Goal: Task Accomplishment & Management: Manage account settings

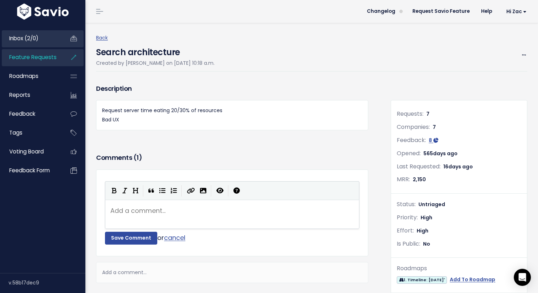
click at [41, 43] on link "Inbox (2/0)" at bounding box center [30, 38] width 57 height 16
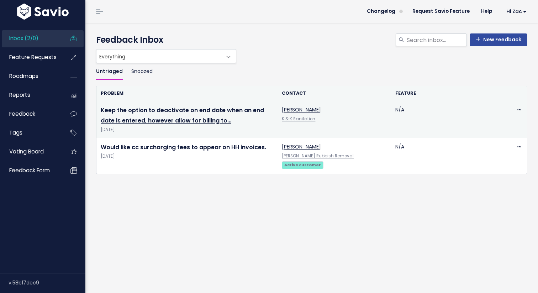
click at [129, 114] on td "Keep the option to deactivate on end date when an end date is entered, however …" at bounding box center [186, 119] width 181 height 37
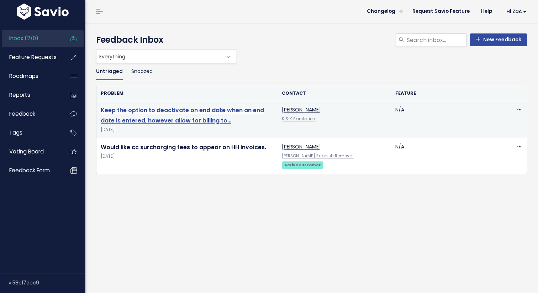
click at [129, 119] on link "Keep the option to deactivate on end date when an end date is entered, however …" at bounding box center [182, 115] width 163 height 18
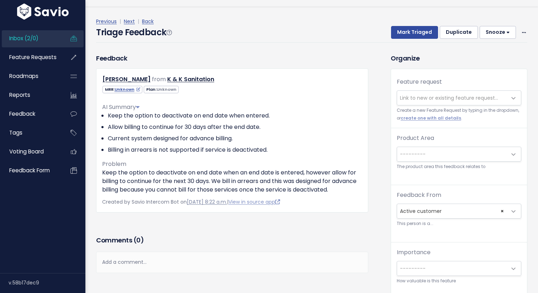
scroll to position [17, 0]
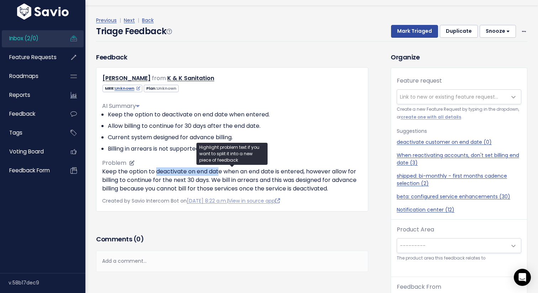
drag, startPoint x: 155, startPoint y: 170, endPoint x: 219, endPoint y: 168, distance: 63.7
click at [219, 168] on p "Keep the option to deactivate on end date when an end date is entered, however …" at bounding box center [232, 180] width 260 height 26
click at [114, 180] on p "Keep the option to deactivate on end date when an end date is entered, however …" at bounding box center [232, 180] width 260 height 26
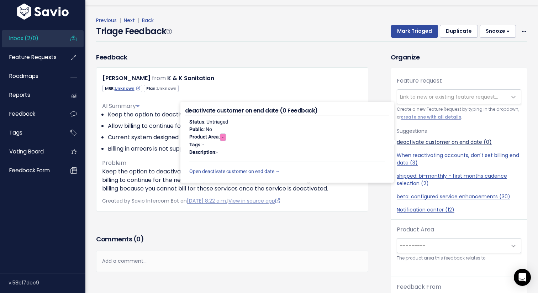
click at [434, 141] on link "deactivate customer on end date (0)" at bounding box center [458, 141] width 124 height 7
select select "54190"
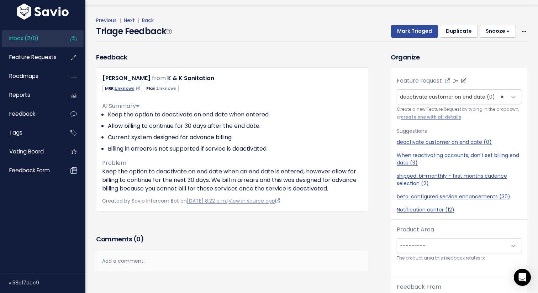
scroll to position [23, 0]
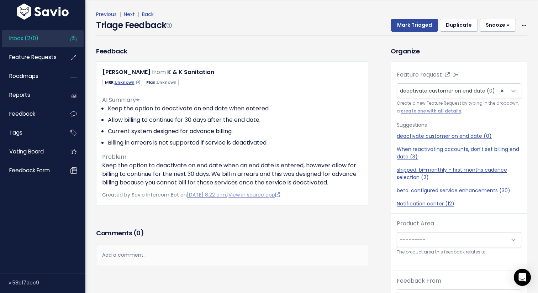
click at [426, 238] on span "---------" at bounding box center [452, 239] width 110 height 14
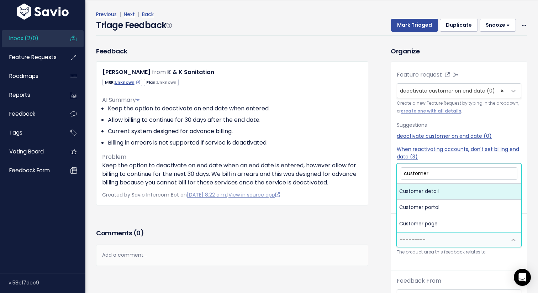
type input "customer d"
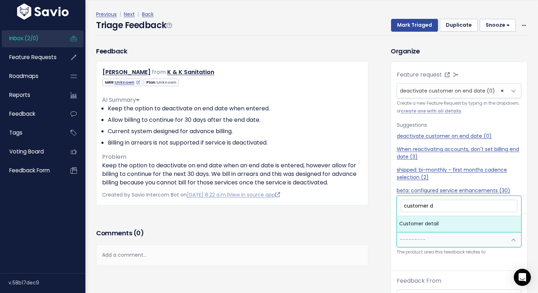
select select "MAIN:CUSTOMER_DETAIL"
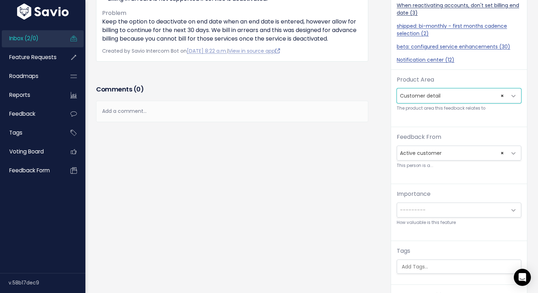
scroll to position [145, 0]
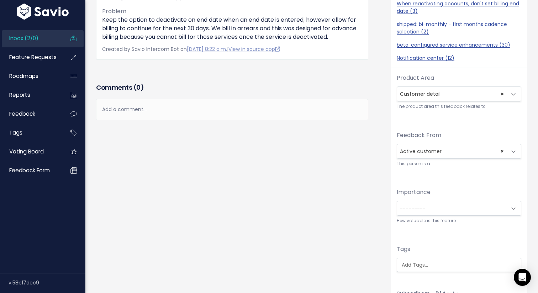
click at [417, 209] on span "---------" at bounding box center [413, 207] width 26 height 7
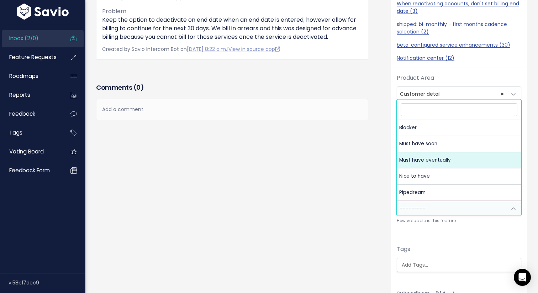
select select "MUST_HAVE_EVENTUALLY"
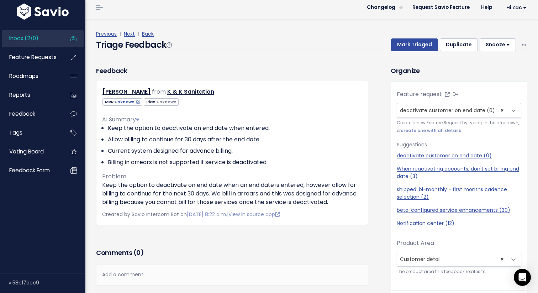
scroll to position [0, 0]
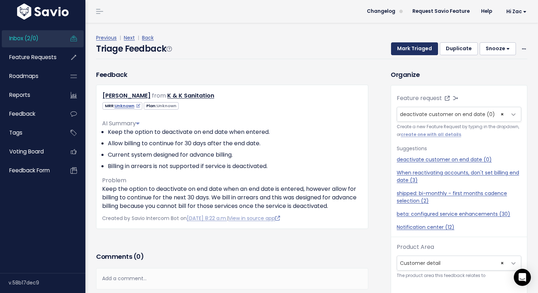
click at [415, 48] on button "Mark Triaged" at bounding box center [414, 48] width 47 height 13
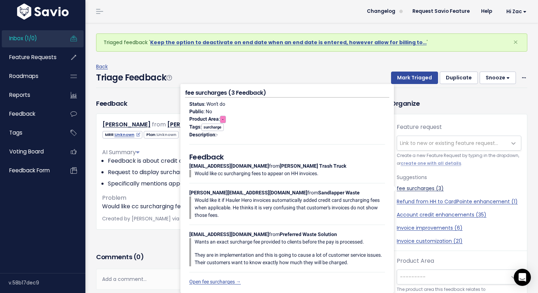
click at [409, 189] on link "fee surcharges (3)" at bounding box center [458, 188] width 124 height 7
select select "50305"
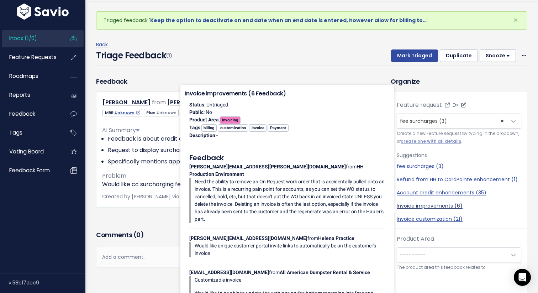
scroll to position [23, 0]
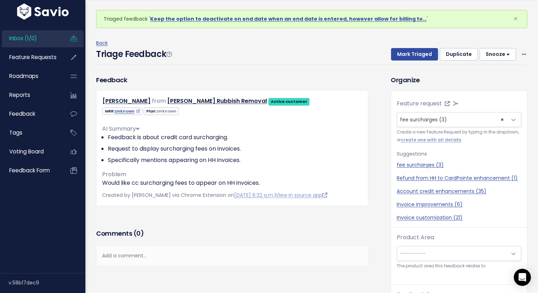
click at [437, 257] on span "---------" at bounding box center [452, 253] width 110 height 14
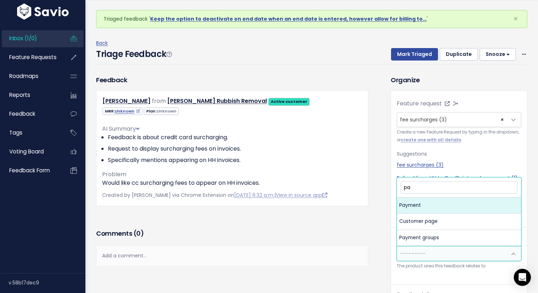
type input "pay"
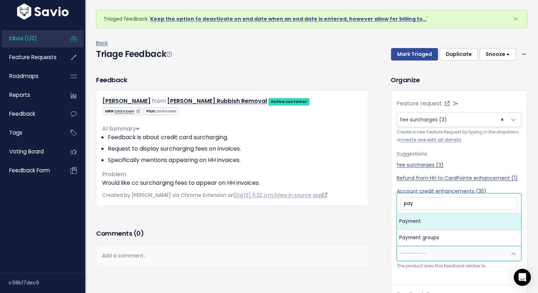
select select "MAIN:PAYMENT"
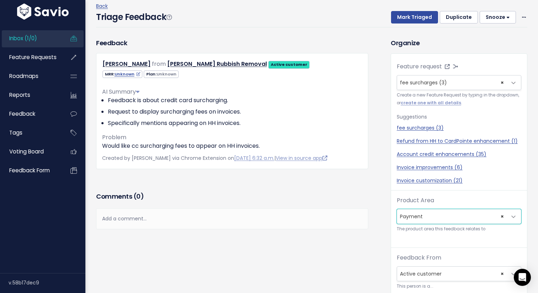
scroll to position [0, 0]
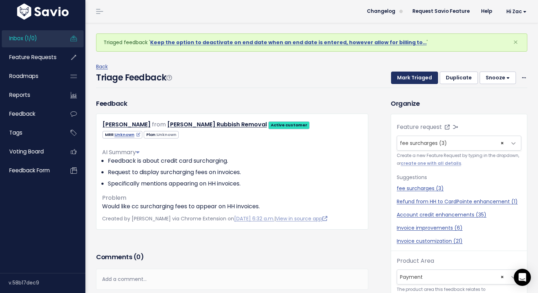
click at [415, 79] on button "Mark Triaged" at bounding box center [414, 77] width 47 height 13
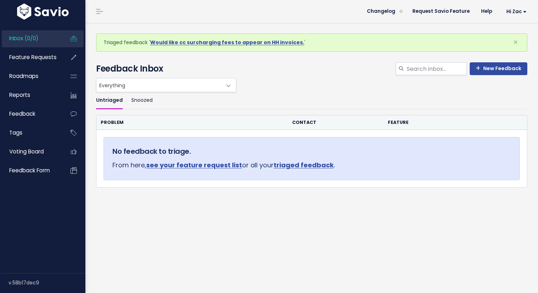
click at [27, 41] on span "Inbox (0/0)" at bounding box center [23, 37] width 29 height 7
